Goal: Obtain resource: Obtain resource

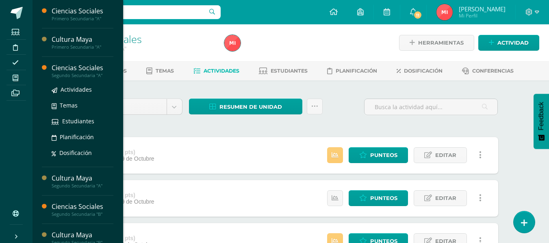
click at [57, 73] on div "Segundo Secundaria "A"" at bounding box center [83, 76] width 62 height 6
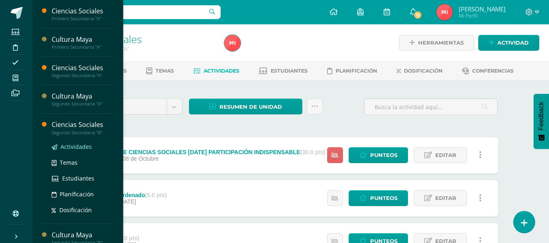
click at [78, 144] on span "Actividades" at bounding box center [76, 147] width 31 height 8
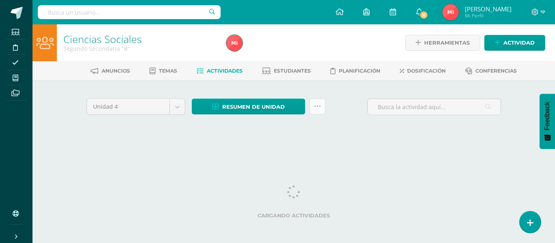
click at [316, 107] on icon at bounding box center [317, 106] width 7 height 7
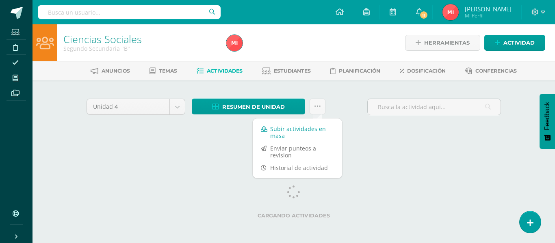
click at [305, 130] on link "Subir actividades en masa" at bounding box center [297, 132] width 89 height 19
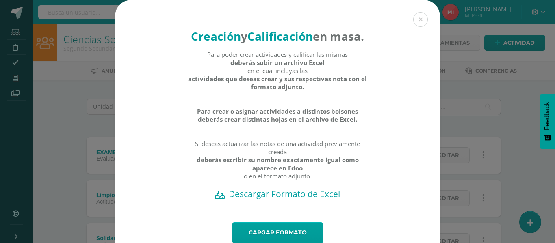
scroll to position [41, 0]
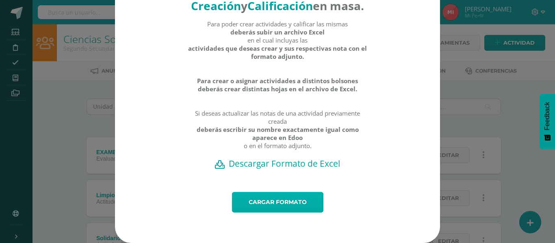
click at [270, 210] on link "Cargar formato" at bounding box center [277, 202] width 91 height 21
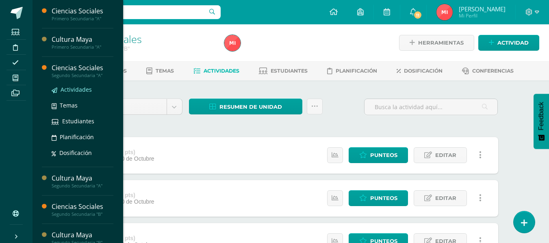
click at [76, 91] on span "Actividades" at bounding box center [76, 90] width 31 height 8
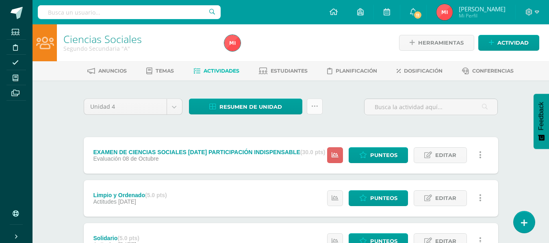
click at [313, 111] on link at bounding box center [315, 107] width 16 height 16
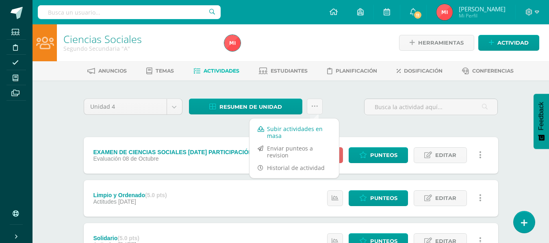
click at [307, 136] on link "Subir actividades en masa" at bounding box center [293, 132] width 89 height 19
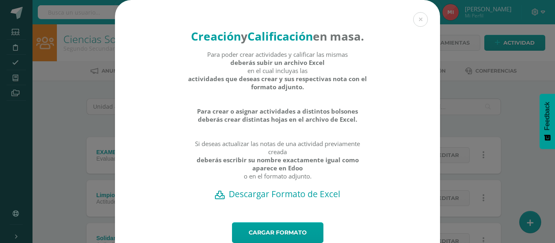
click at [299, 200] on h2 "Descargar Formato de Excel" at bounding box center [277, 193] width 296 height 11
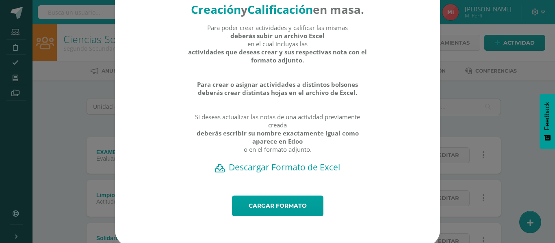
scroll to position [41, 0]
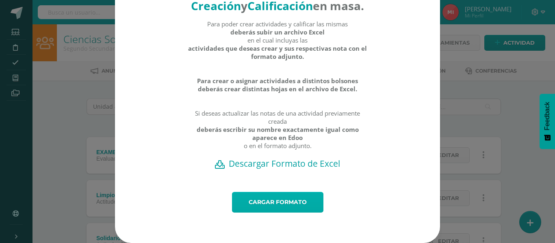
click at [302, 206] on link "Cargar formato" at bounding box center [277, 202] width 91 height 21
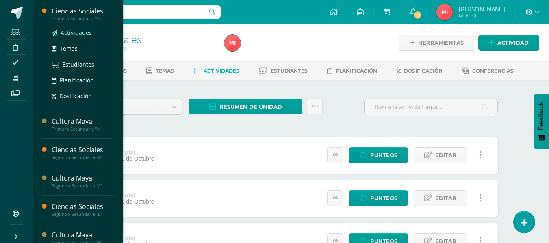
click at [76, 30] on span "Actividades" at bounding box center [76, 33] width 31 height 8
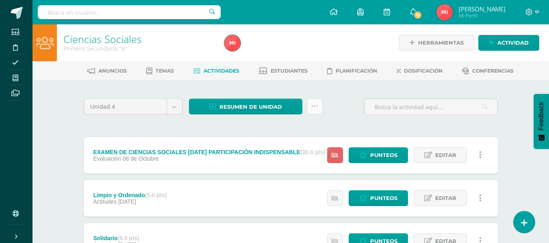
click at [315, 110] on icon at bounding box center [314, 106] width 7 height 7
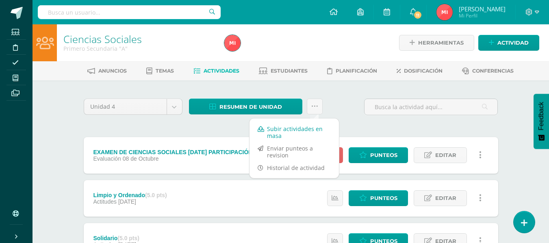
click at [295, 130] on link "Subir actividades en masa" at bounding box center [293, 132] width 89 height 19
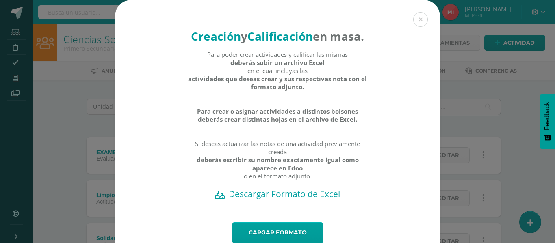
click at [299, 200] on h2 "Descargar Formato de Excel" at bounding box center [277, 193] width 296 height 11
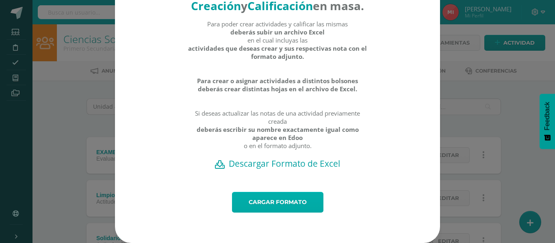
click at [270, 202] on link "Cargar formato" at bounding box center [277, 202] width 91 height 21
